Goal: Find specific page/section: Find specific page/section

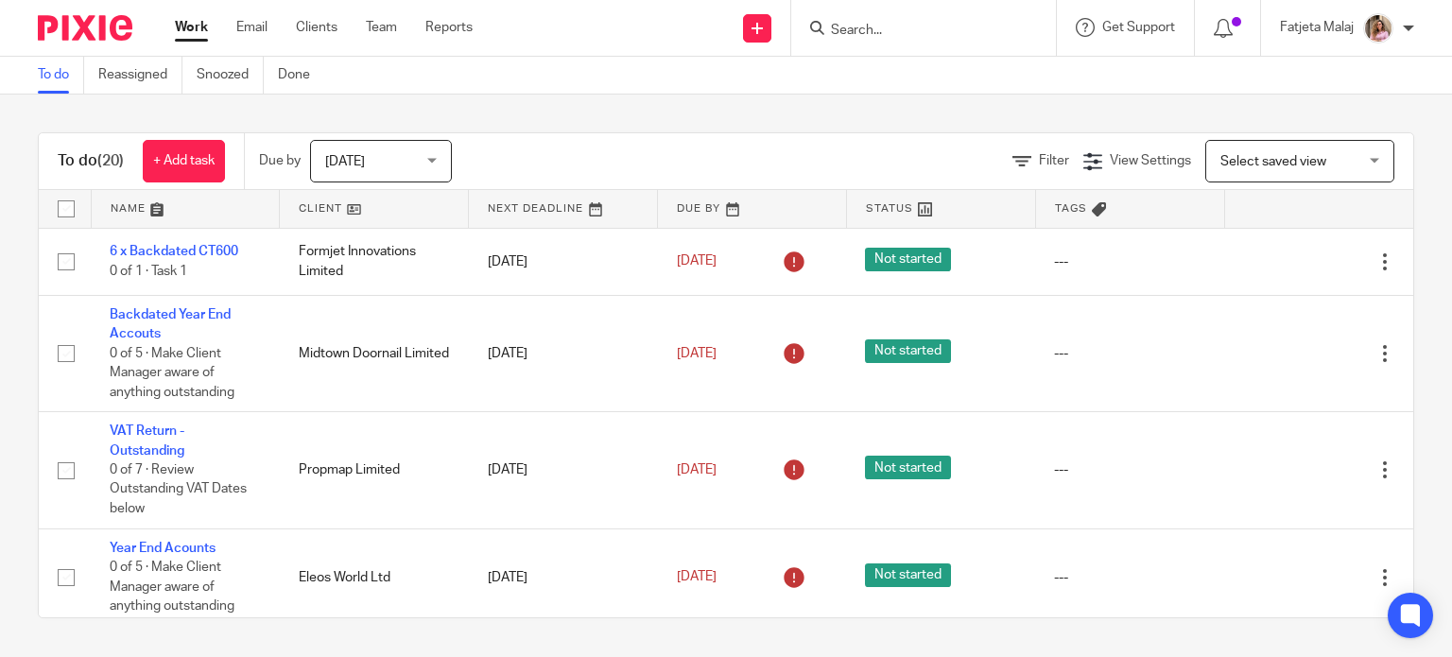
drag, startPoint x: 933, startPoint y: 39, endPoint x: 925, endPoint y: 28, distance: 12.9
click at [925, 28] on form at bounding box center [929, 28] width 201 height 24
click at [925, 28] on input "s" at bounding box center [914, 31] width 170 height 17
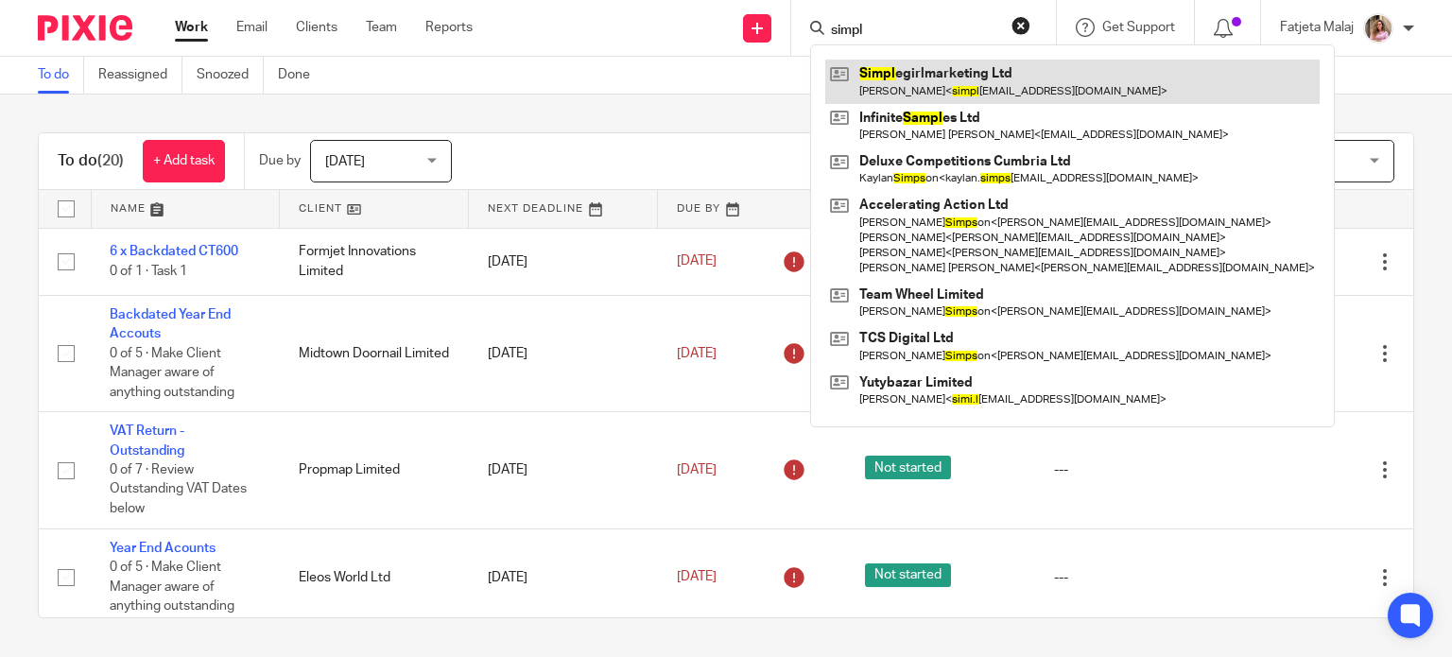
type input "simpl"
click at [928, 86] on link at bounding box center [1072, 81] width 494 height 43
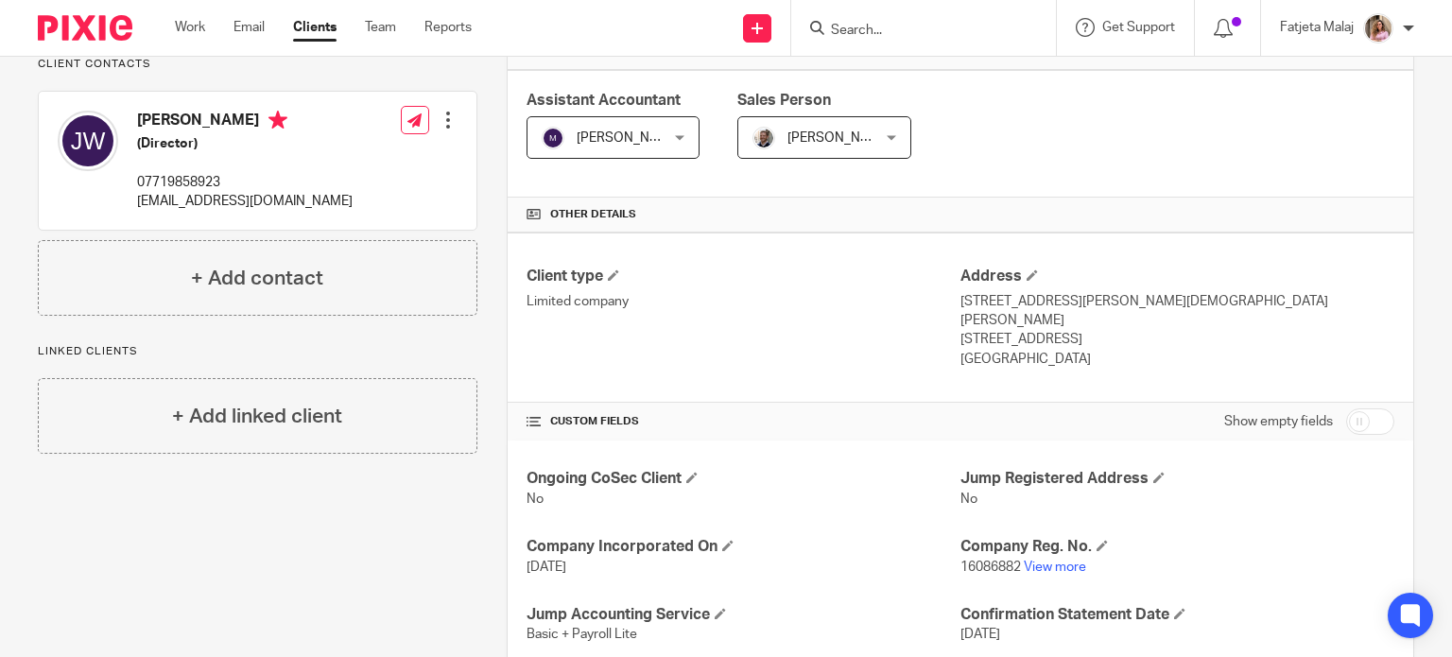
scroll to position [325, 0]
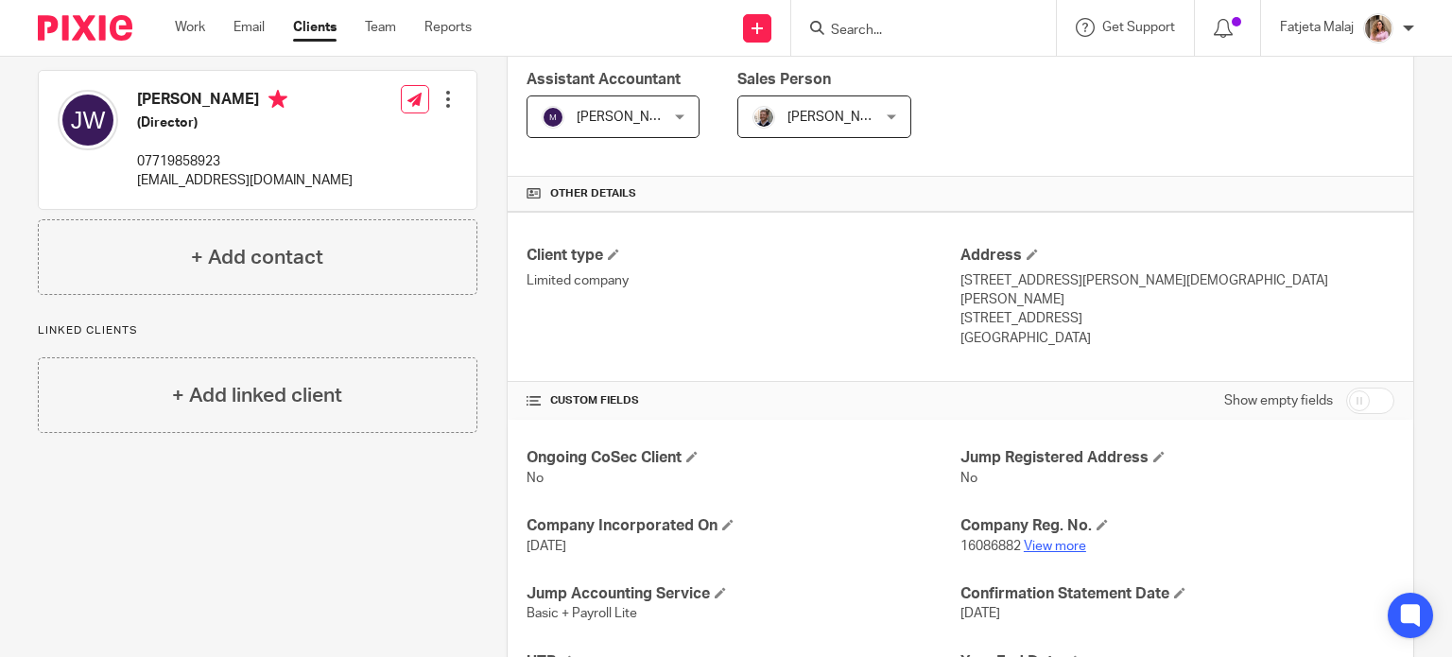
click at [1052, 540] on link "View more" at bounding box center [1055, 546] width 62 height 13
